Goal: Task Accomplishment & Management: Manage account settings

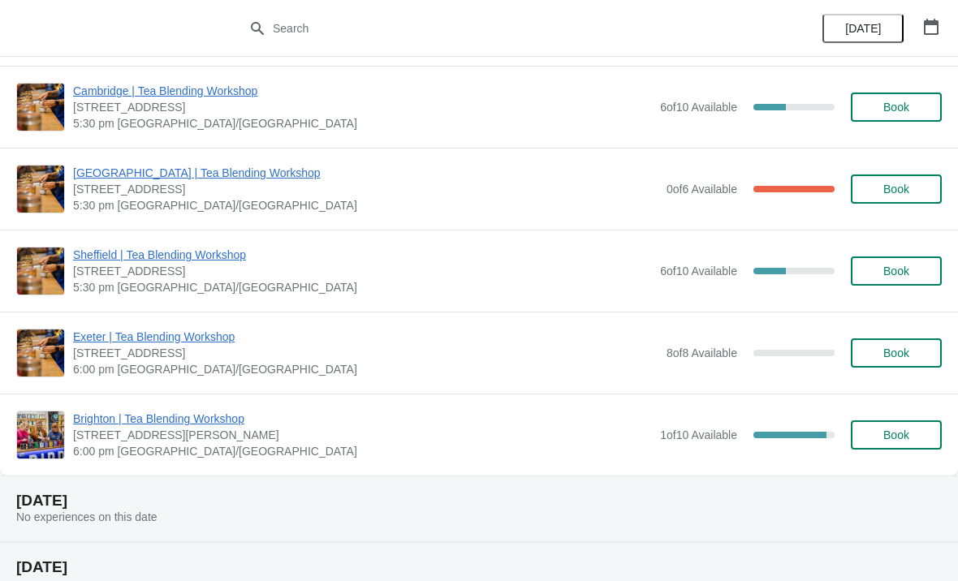
scroll to position [657, 0]
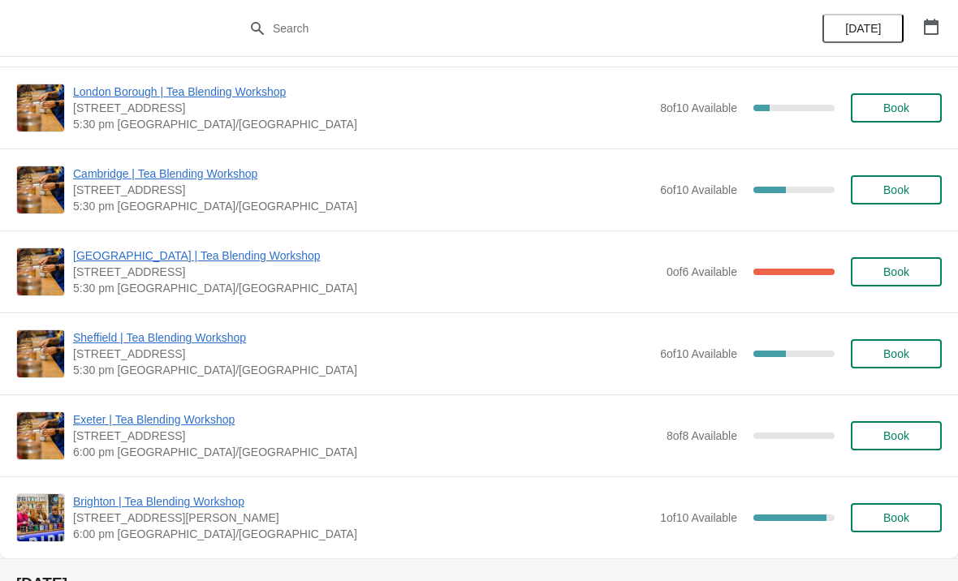
click at [289, 258] on span "[GEOGRAPHIC_DATA] | Tea Blending Workshop" at bounding box center [365, 256] width 585 height 16
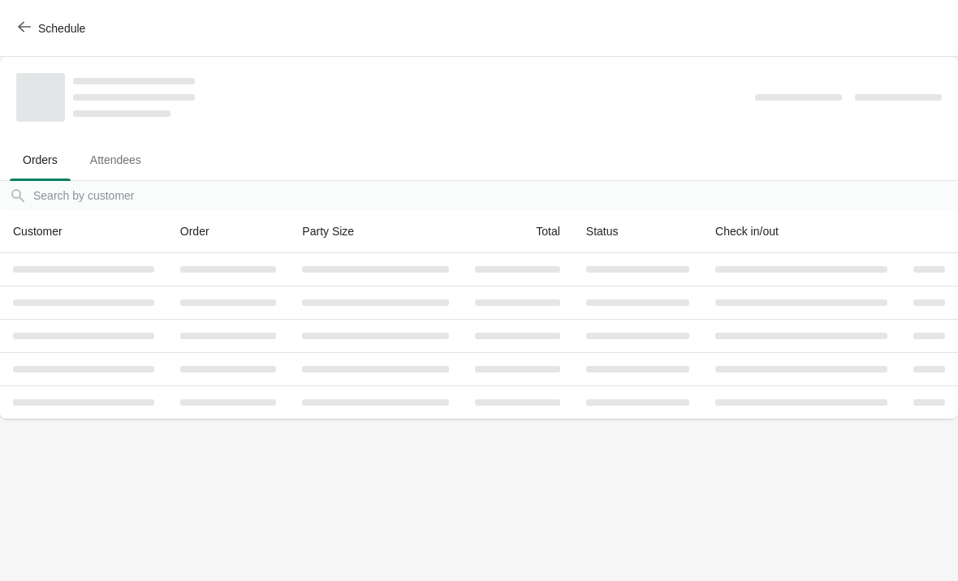
scroll to position [0, 0]
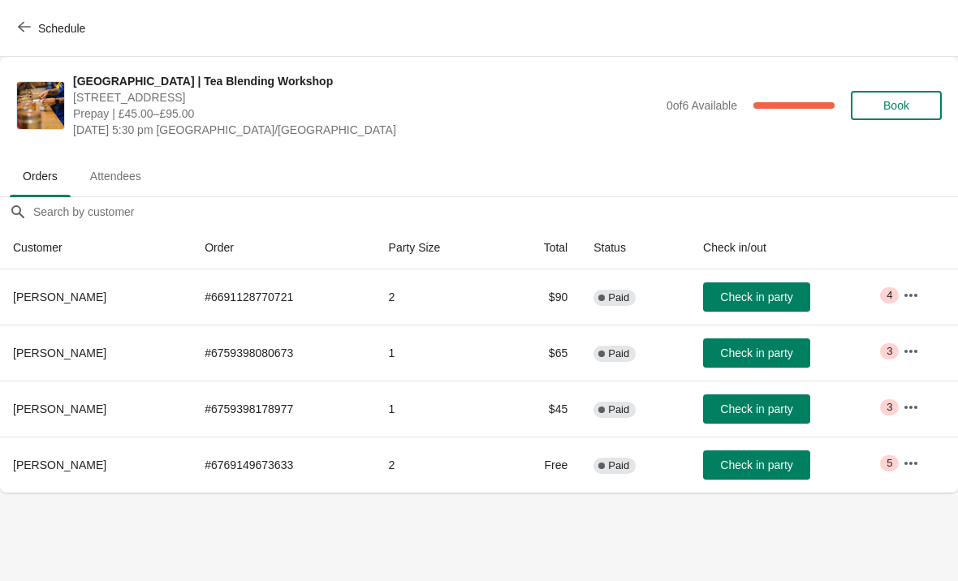
click at [904, 295] on icon "button" at bounding box center [911, 295] width 16 height 16
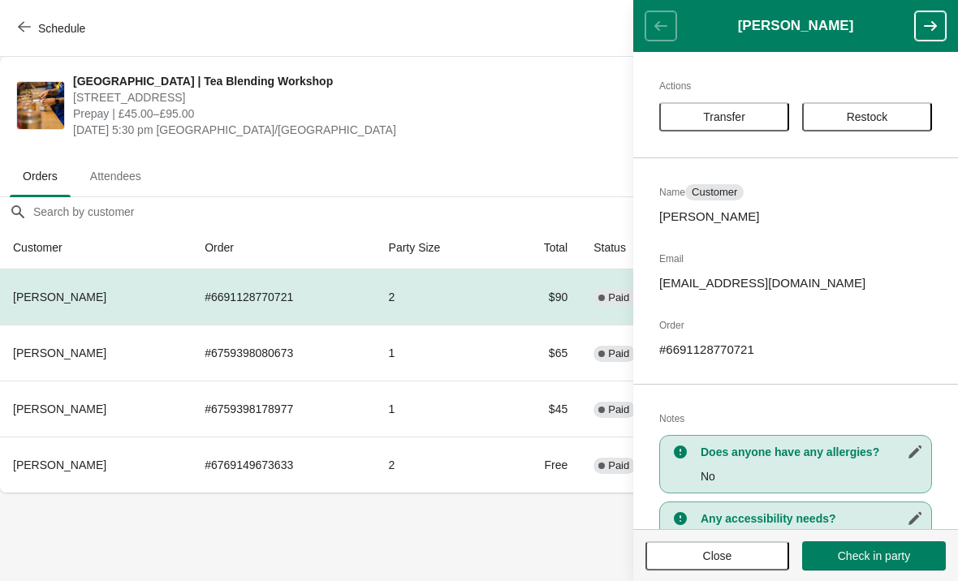
click at [507, 523] on body "Schedule [GEOGRAPHIC_DATA] | Tea Blending Workshop [STREET_ADDRESS] | £45.00–£9…" at bounding box center [479, 290] width 958 height 581
click at [707, 547] on button "Close" at bounding box center [717, 555] width 144 height 29
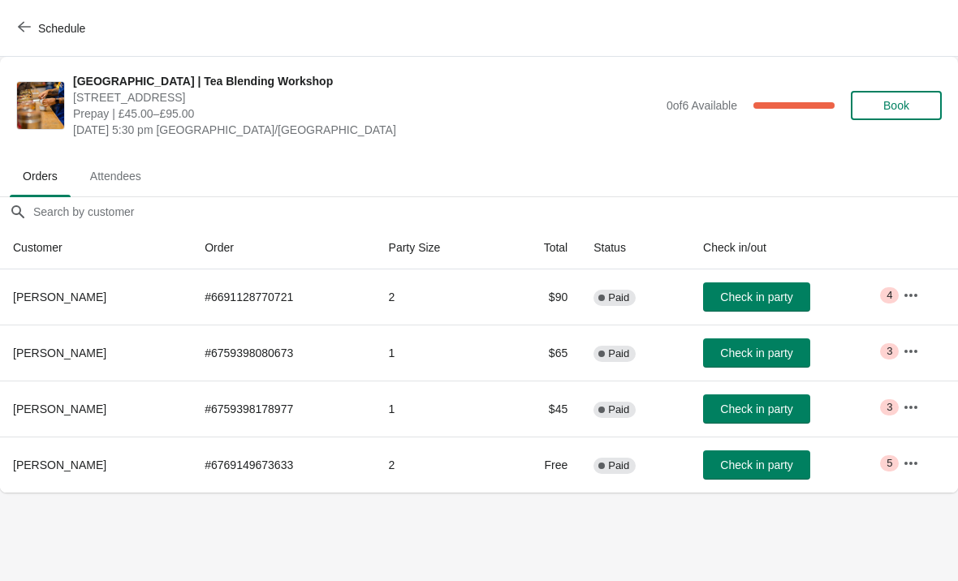
click at [905, 344] on icon "button" at bounding box center [911, 351] width 16 height 16
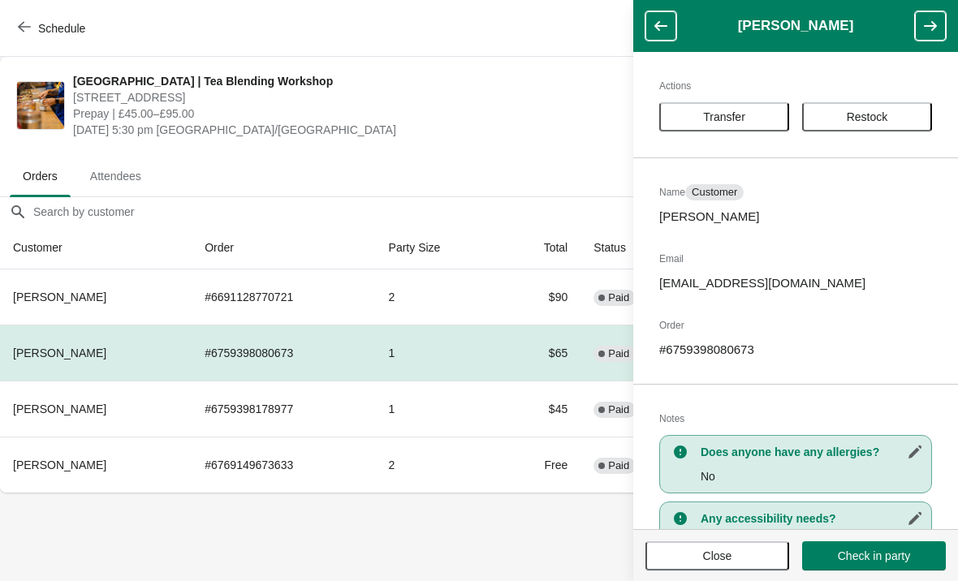
click at [869, 110] on span "Restock" at bounding box center [867, 116] width 41 height 13
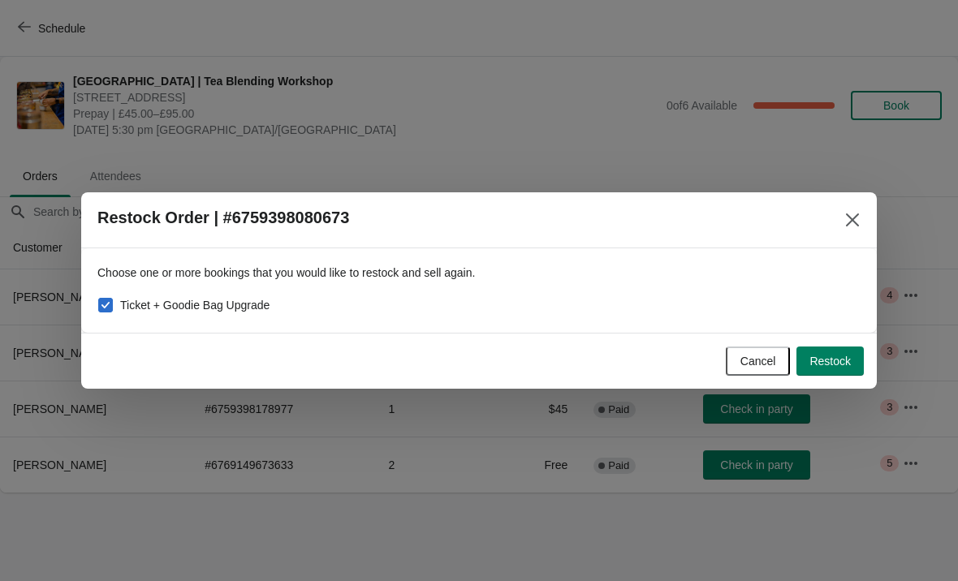
click at [856, 215] on icon "Close" at bounding box center [852, 220] width 16 height 16
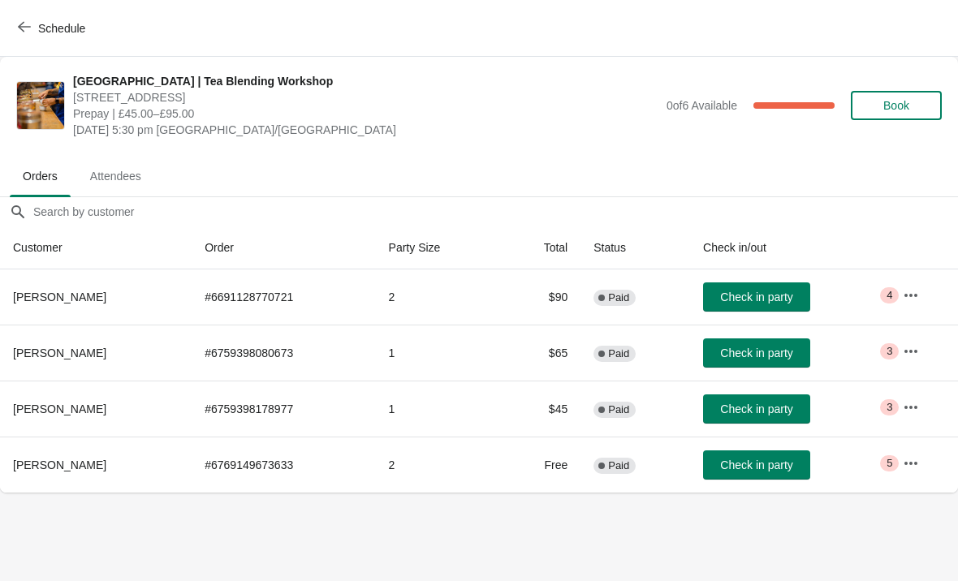
click at [905, 451] on button "button" at bounding box center [910, 463] width 29 height 29
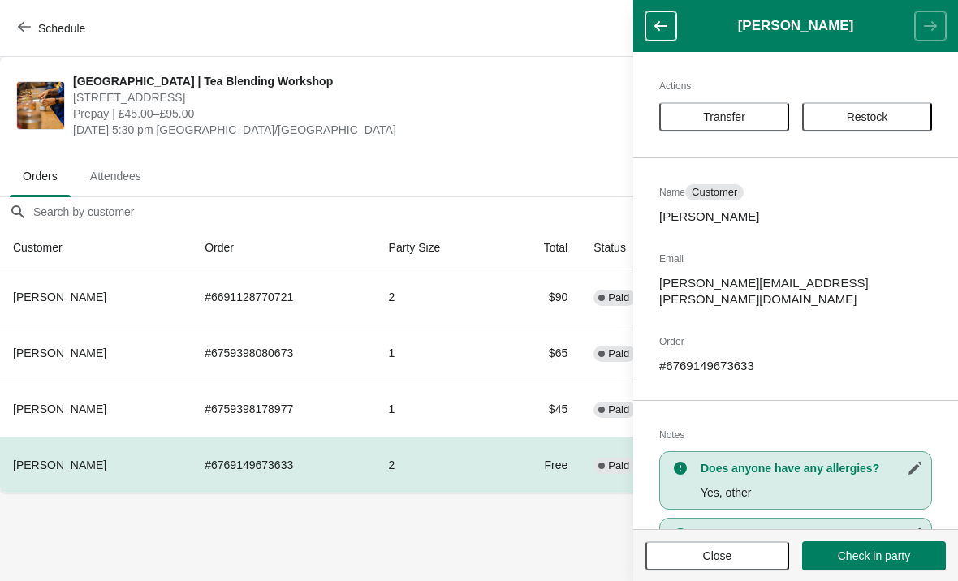
click at [891, 111] on span "Restock" at bounding box center [867, 116] width 101 height 13
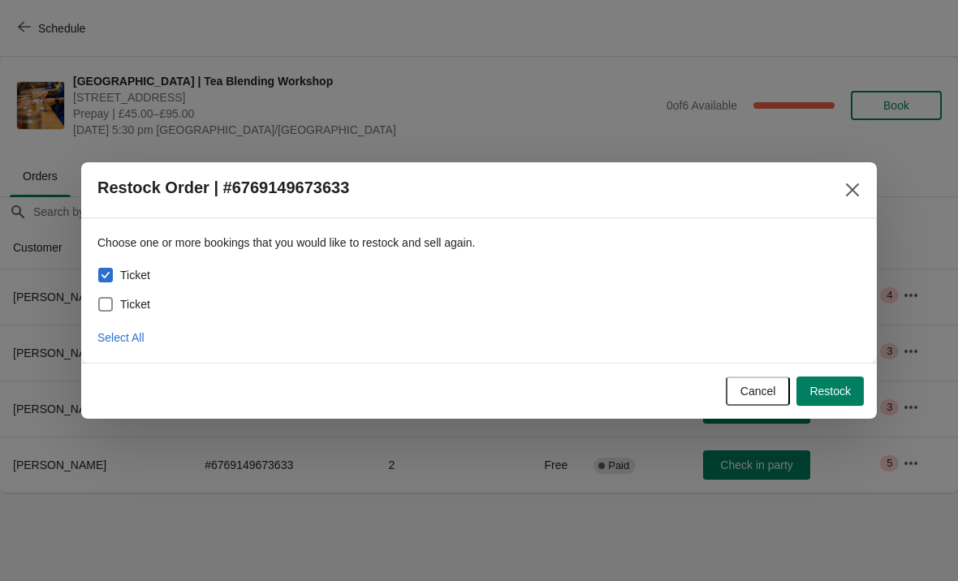
click at [848, 181] on button "Close" at bounding box center [852, 189] width 29 height 29
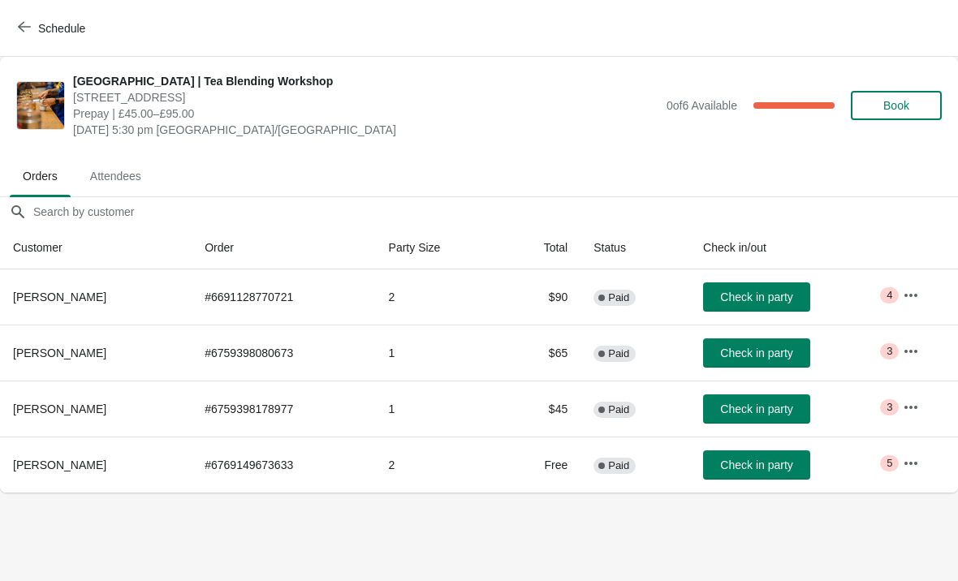
click at [915, 283] on button "button" at bounding box center [910, 295] width 29 height 29
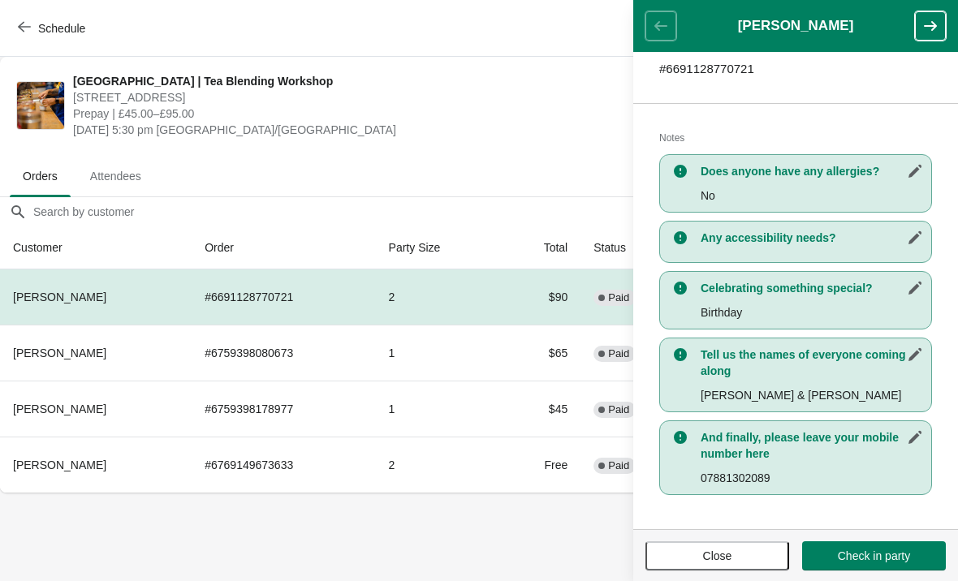
scroll to position [281, 0]
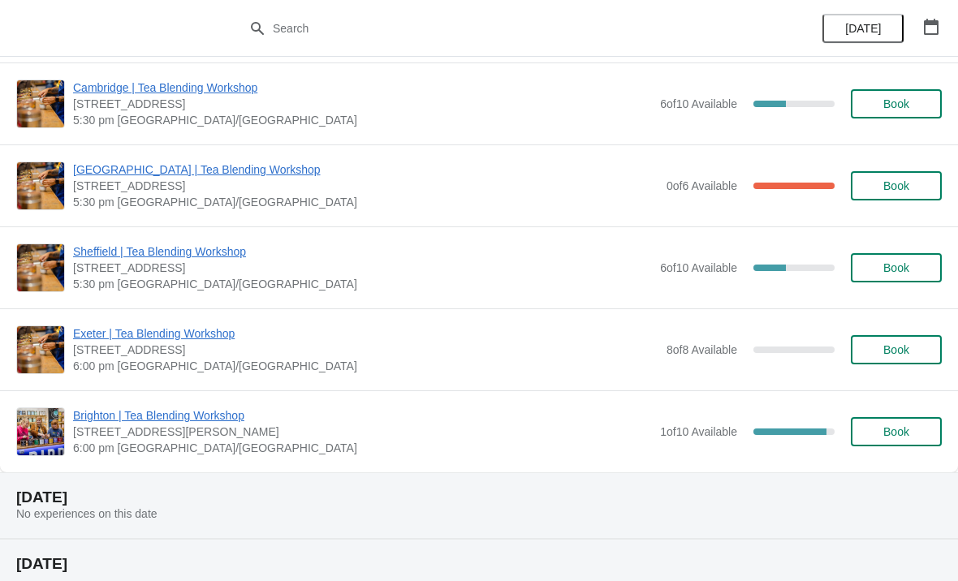
scroll to position [724, 0]
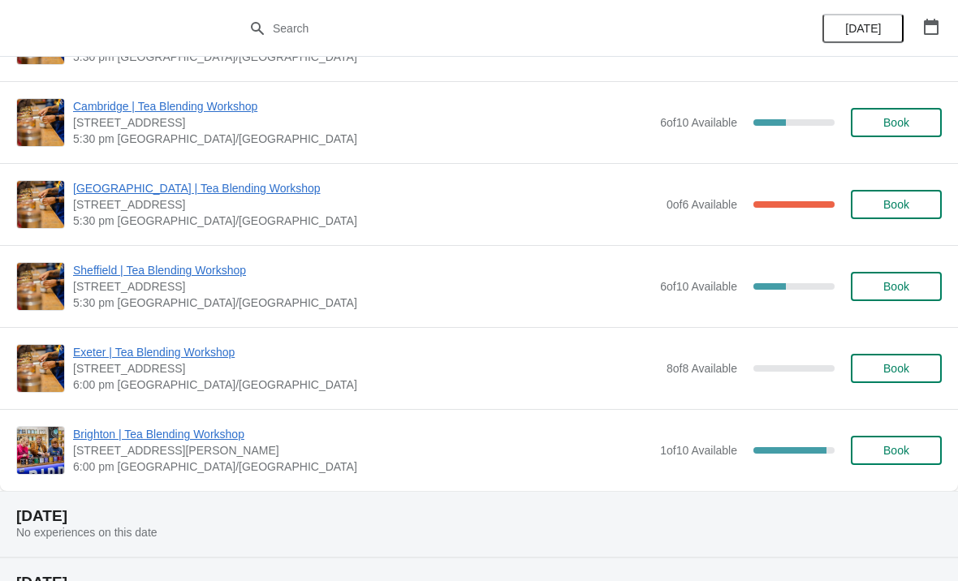
click at [308, 187] on span "[GEOGRAPHIC_DATA] | Tea Blending Workshop" at bounding box center [365, 188] width 585 height 16
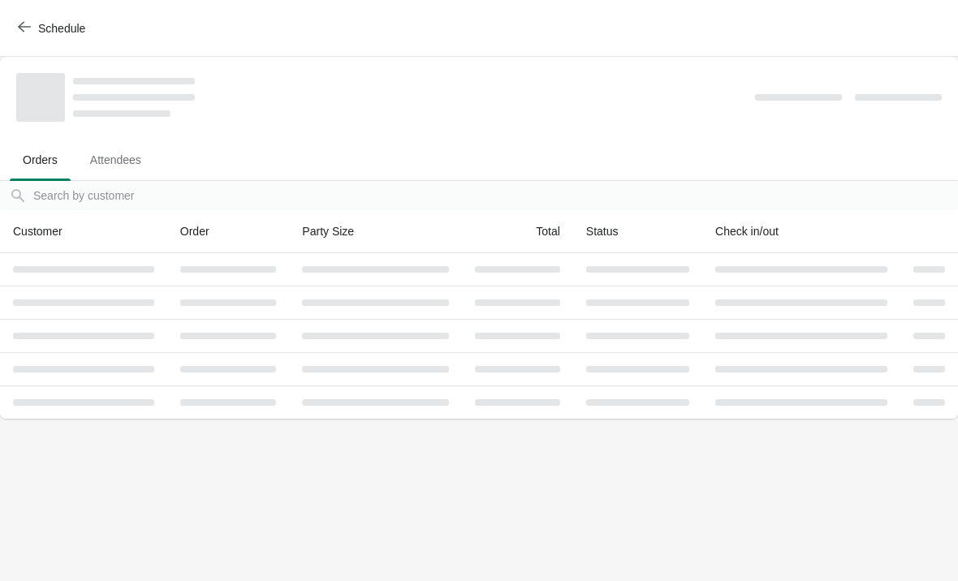
scroll to position [0, 0]
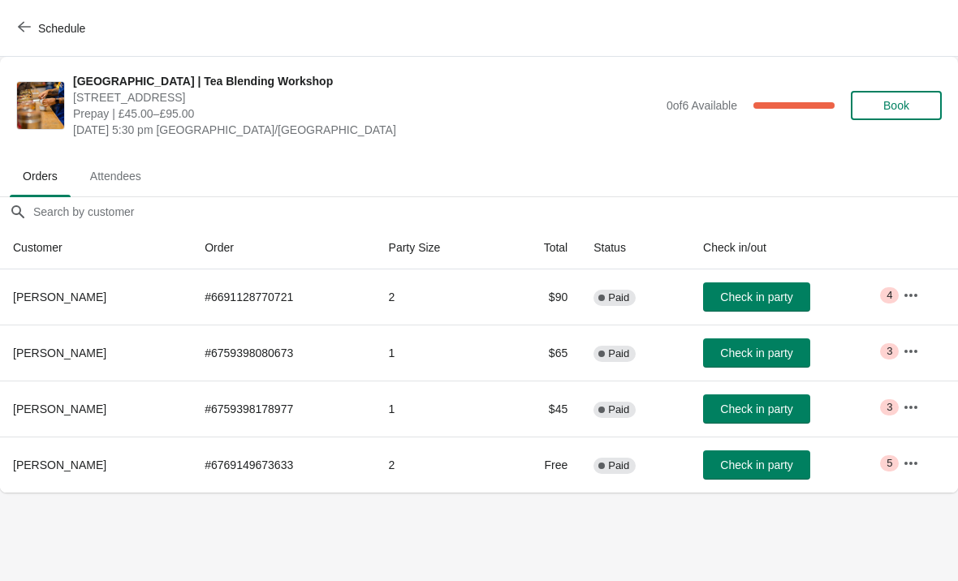
click at [925, 339] on button "button" at bounding box center [910, 351] width 29 height 29
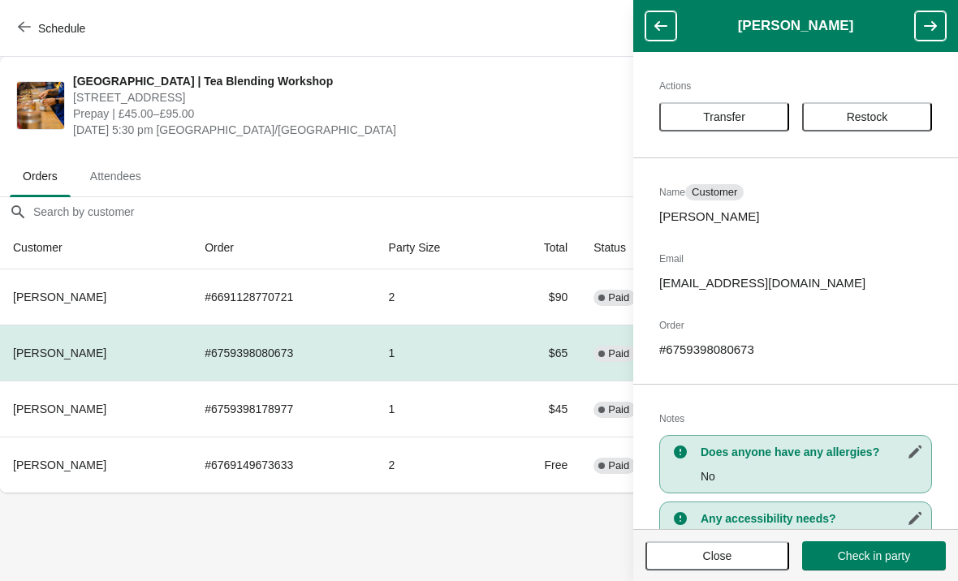
click at [723, 554] on span "Close" at bounding box center [717, 556] width 29 height 13
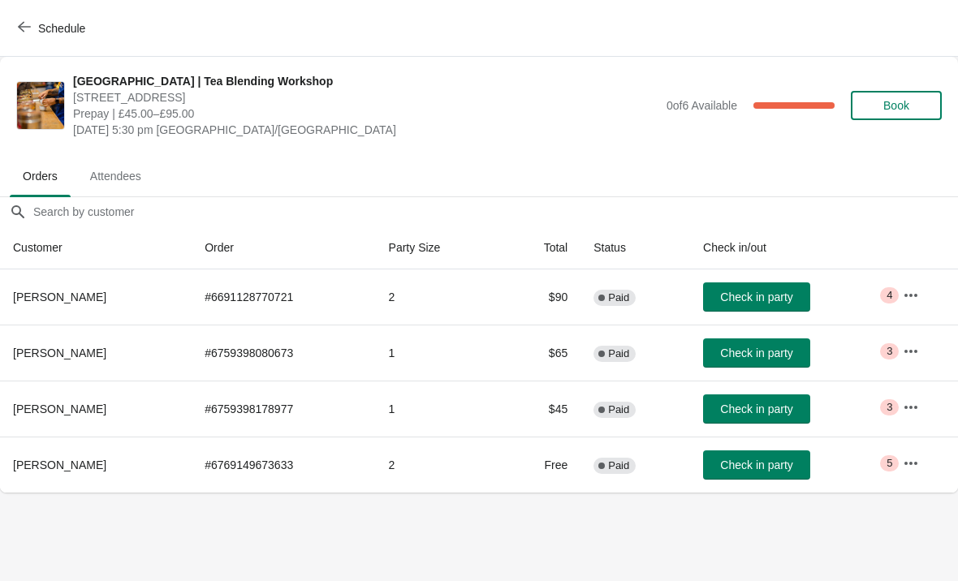
click at [911, 408] on icon "button" at bounding box center [911, 407] width 16 height 16
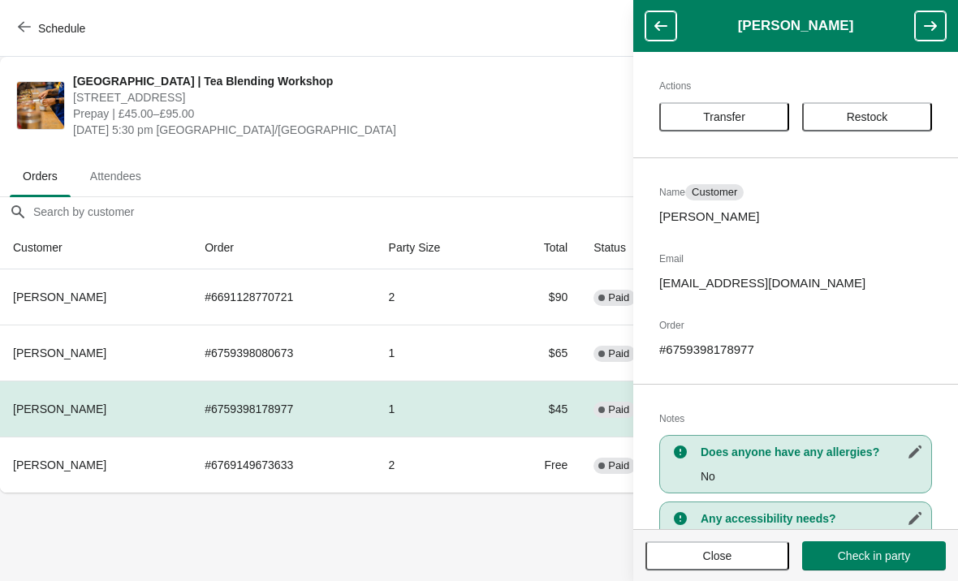
click at [748, 552] on span "Close" at bounding box center [717, 556] width 114 height 13
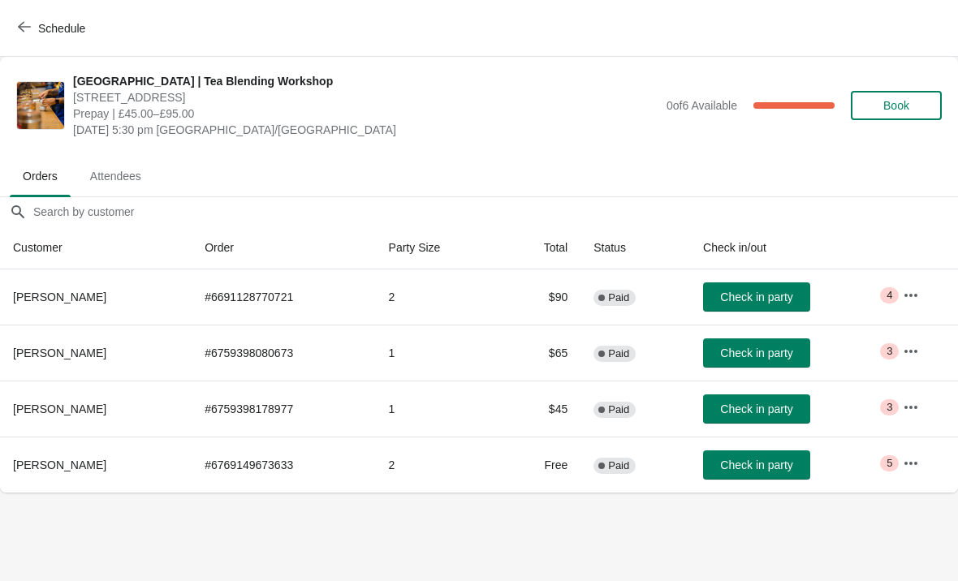
click at [911, 465] on icon "button" at bounding box center [911, 463] width 16 height 16
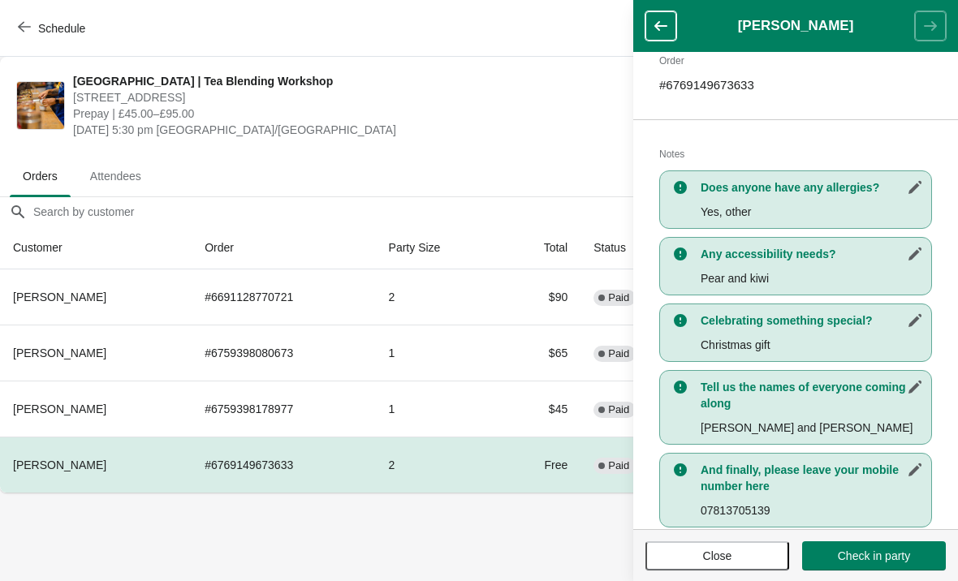
scroll to position [289, 0]
